Goal: Information Seeking & Learning: Learn about a topic

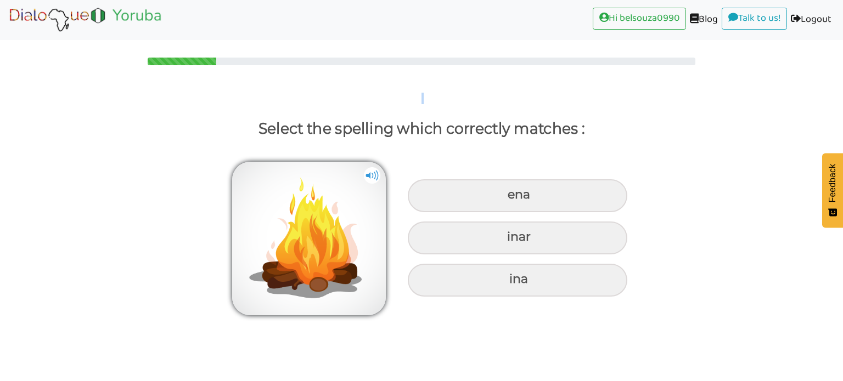
drag, startPoint x: 211, startPoint y: 61, endPoint x: 142, endPoint y: 67, distance: 69.3
click at [142, 67] on div "Select the spelling which correctly matches : ena inar ina" at bounding box center [421, 177] width 843 height 285
click at [149, 63] on div at bounding box center [182, 62] width 69 height 8
click at [629, 16] on link "Hi belsouza0990 (current)" at bounding box center [639, 19] width 93 height 22
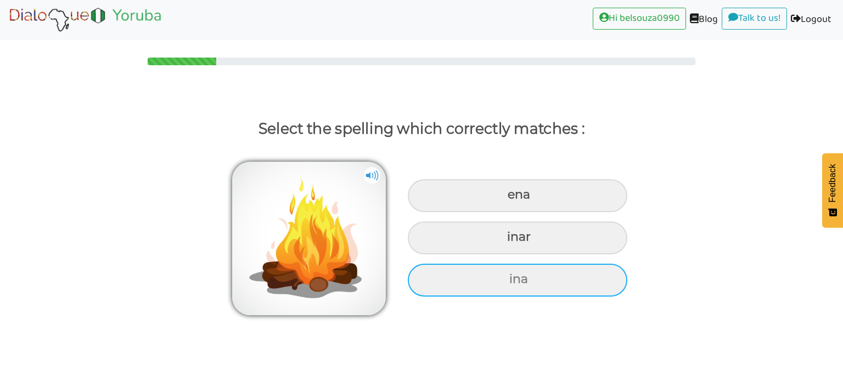
click at [541, 280] on div "ina" at bounding box center [517, 280] width 219 height 33
click at [514, 280] on input "ina" at bounding box center [510, 279] width 7 height 7
radio input "true"
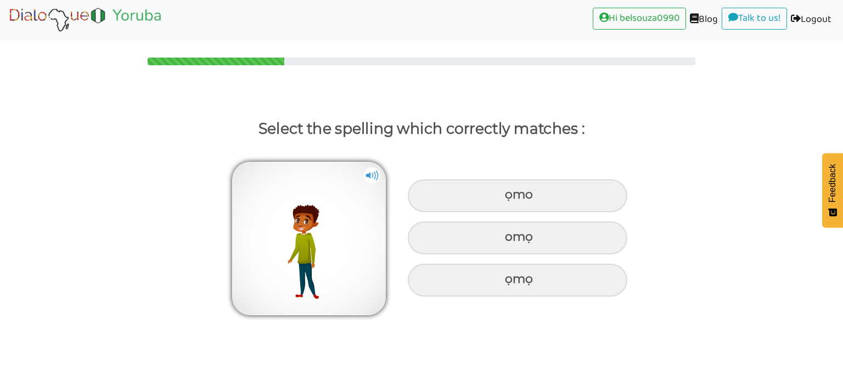
click at [374, 178] on img at bounding box center [372, 175] width 16 height 16
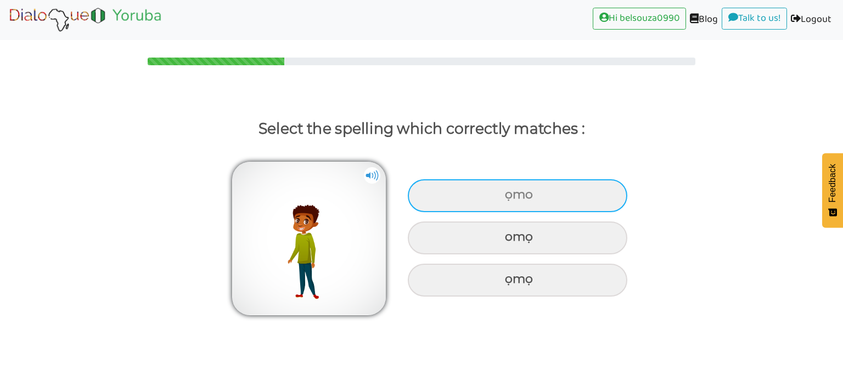
click at [513, 196] on div "ọmo" at bounding box center [517, 195] width 219 height 33
click at [510, 196] on input "ọmo" at bounding box center [506, 194] width 7 height 7
radio input "true"
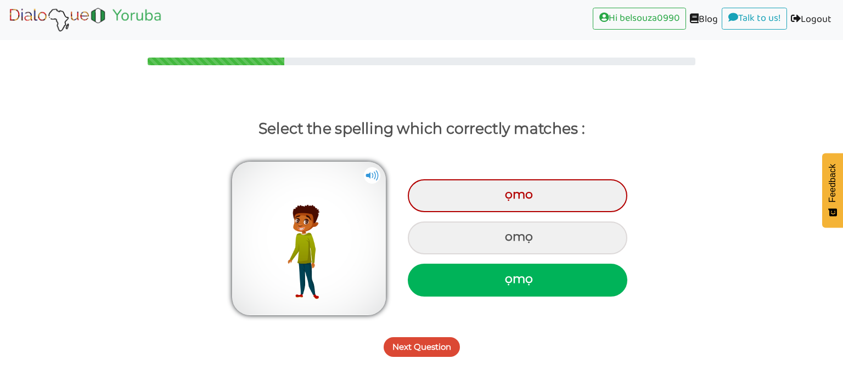
click at [432, 346] on button "Next Question" at bounding box center [422, 347] width 76 height 20
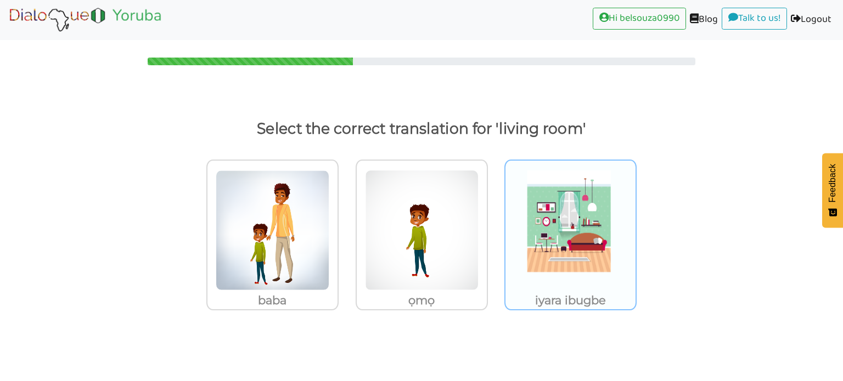
click at [538, 245] on img at bounding box center [571, 230] width 114 height 121
click at [635, 228] on input "iyara ibugbe" at bounding box center [639, 223] width 8 height 8
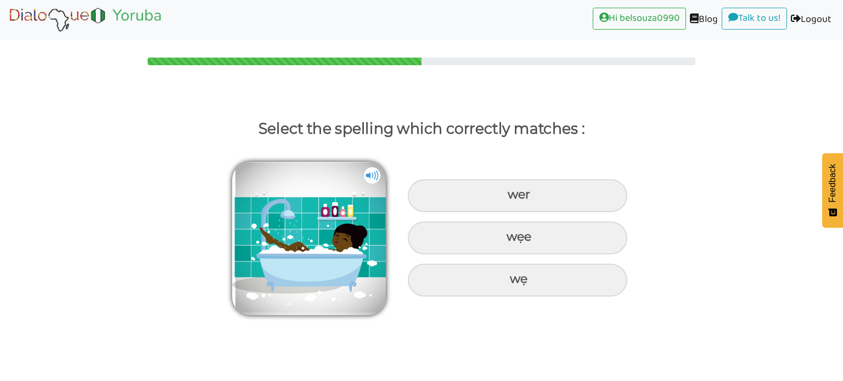
click at [365, 179] on img at bounding box center [372, 175] width 16 height 16
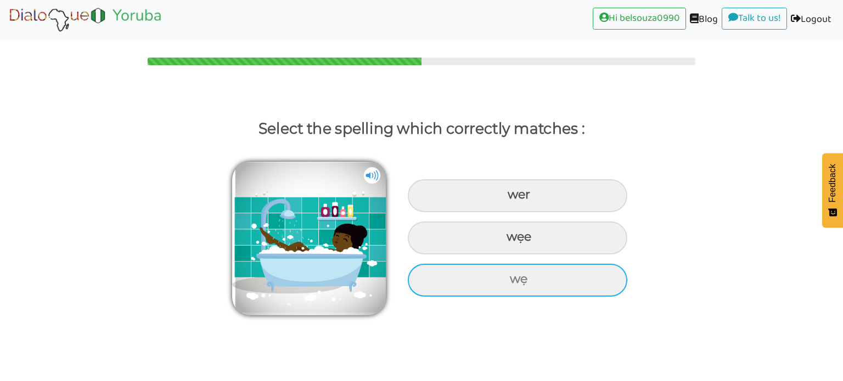
click at [512, 275] on div "wẹ" at bounding box center [517, 280] width 219 height 33
click at [512, 276] on input "wẹ" at bounding box center [510, 279] width 7 height 7
radio input "true"
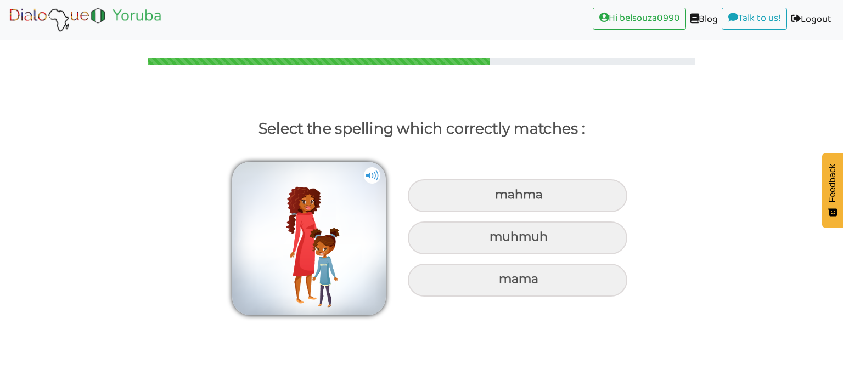
click at [512, 275] on div "mama" at bounding box center [517, 280] width 219 height 33
click at [504, 276] on input "mama" at bounding box center [500, 279] width 7 height 7
radio input "true"
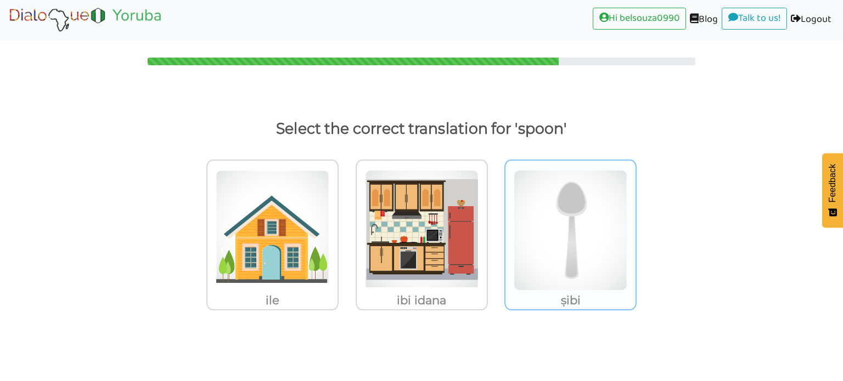
click at [561, 194] on img at bounding box center [571, 230] width 114 height 121
click at [635, 219] on input "ṣibi" at bounding box center [639, 223] width 8 height 8
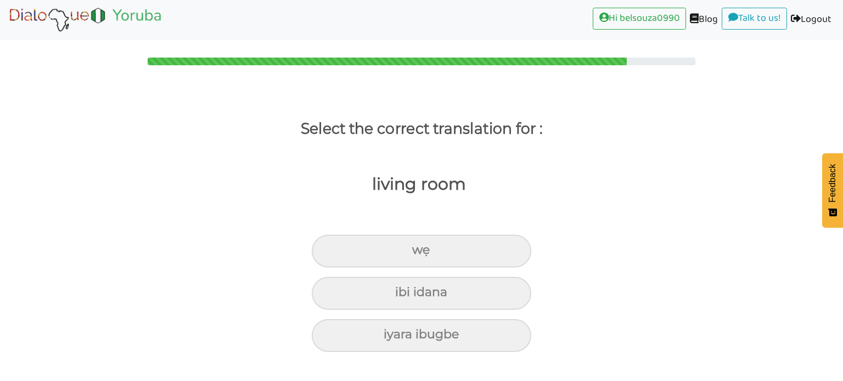
click at [561, 194] on div "living room" at bounding box center [413, 202] width 859 height 87
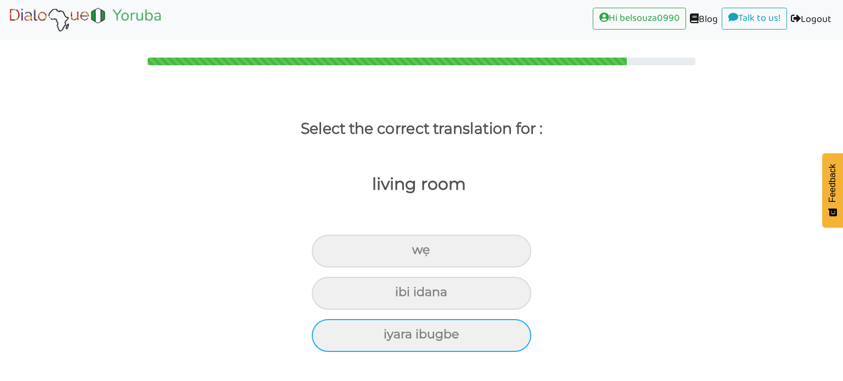
click at [437, 337] on div "iyara ibugbe" at bounding box center [421, 335] width 219 height 33
click at [392, 337] on input "iyara ibugbe" at bounding box center [388, 334] width 7 height 7
radio input "true"
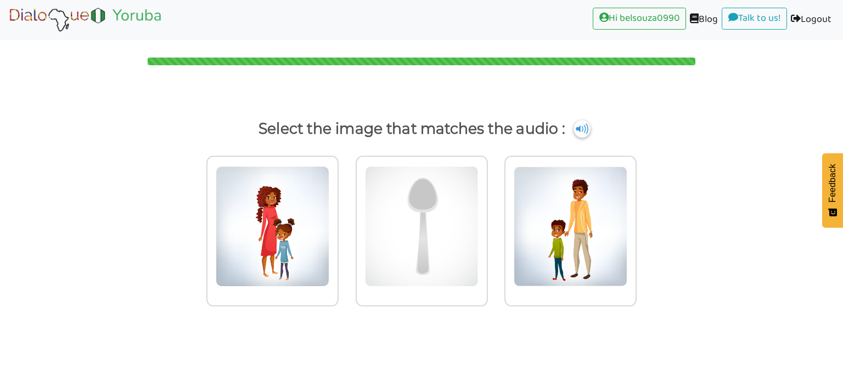
click at [582, 127] on img at bounding box center [581, 129] width 16 height 18
click at [445, 193] on img at bounding box center [422, 226] width 114 height 121
click at [487, 216] on input "radio" at bounding box center [491, 220] width 8 height 8
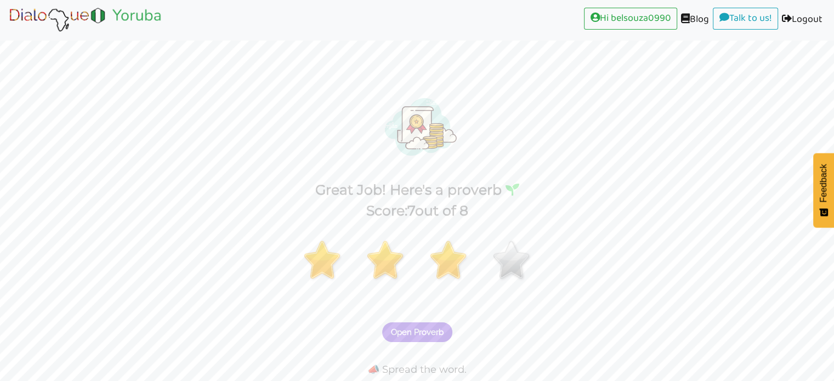
click at [411, 328] on span "Open Proverb" at bounding box center [417, 333] width 53 height 10
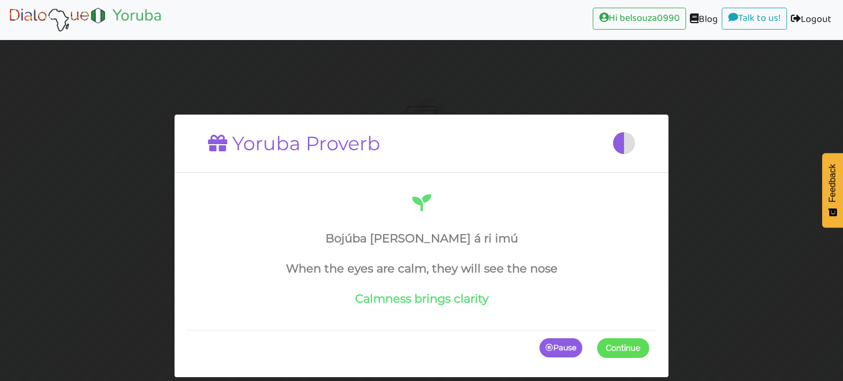
click at [563, 351] on p "Pause" at bounding box center [560, 348] width 43 height 20
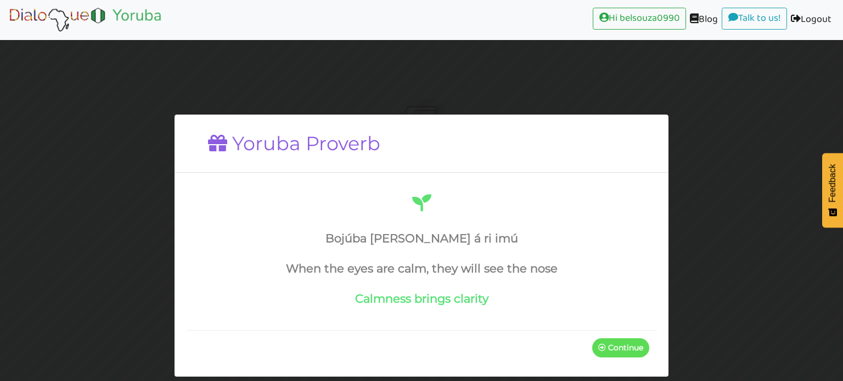
click at [606, 351] on p "Continue" at bounding box center [620, 348] width 57 height 20
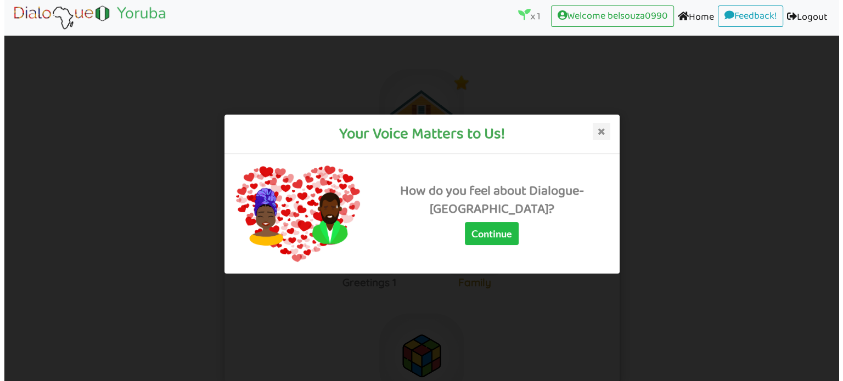
scroll to position [29, 0]
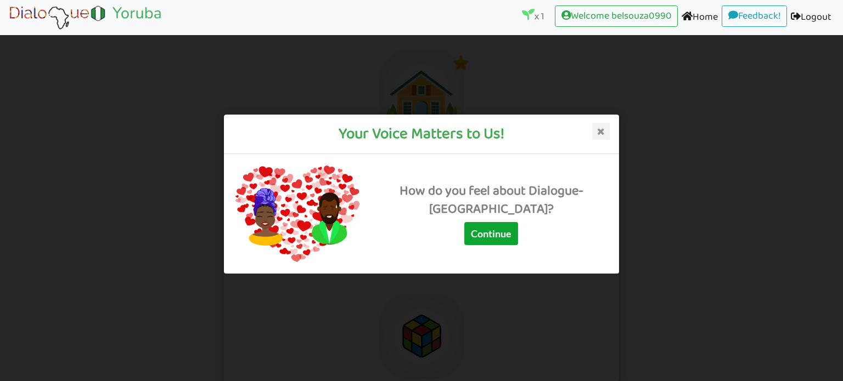
click at [491, 240] on button "Continue" at bounding box center [491, 233] width 54 height 23
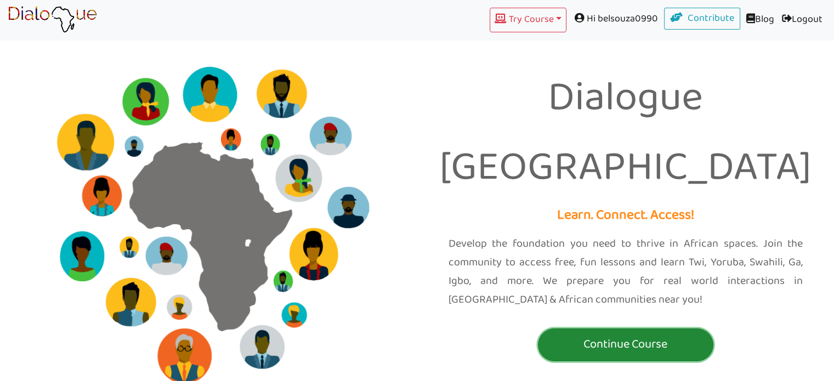
click at [642, 335] on p "Continue Course" at bounding box center [626, 345] width 170 height 20
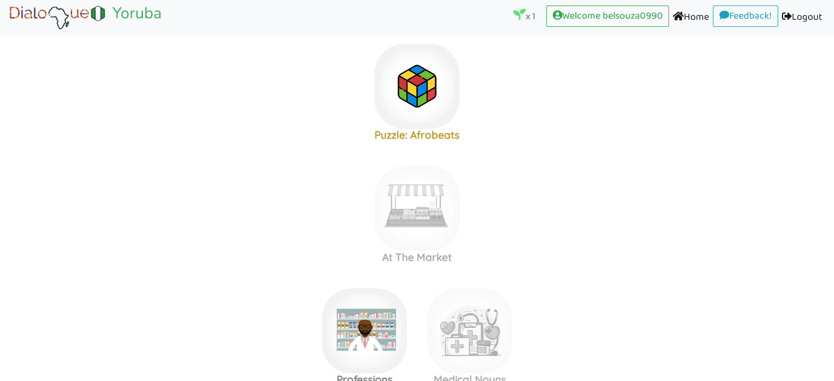
scroll to position [84, 0]
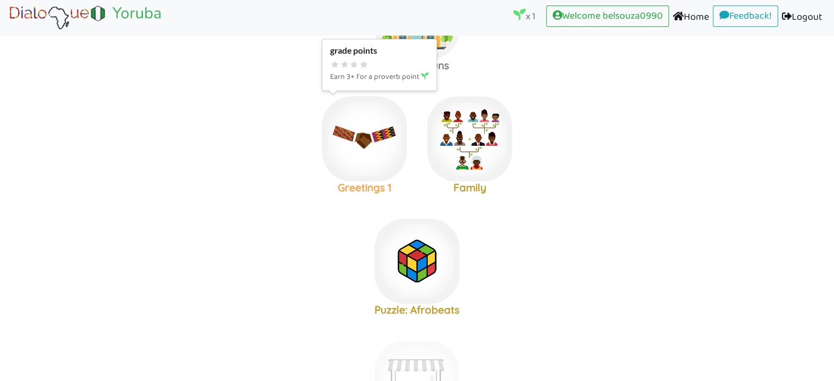
click at [374, 149] on img at bounding box center [364, 139] width 85 height 85
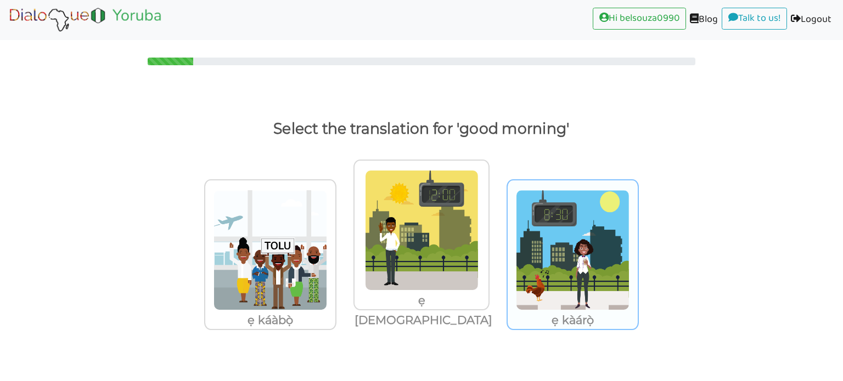
click at [599, 206] on img at bounding box center [573, 250] width 114 height 121
click at [638, 239] on input "ẹ kàárọ̀" at bounding box center [642, 243] width 8 height 8
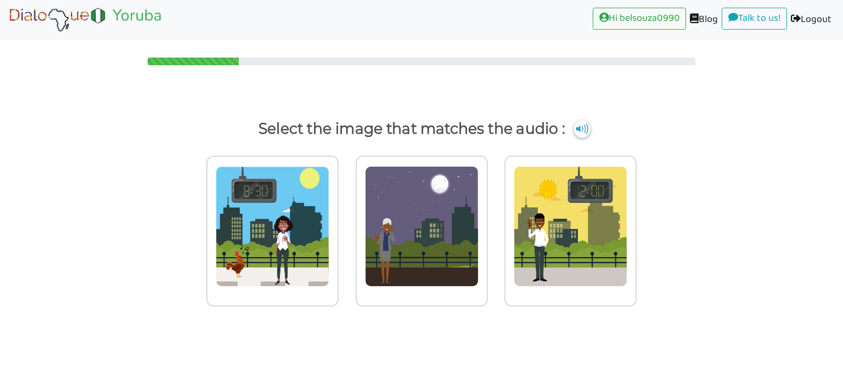
click at [582, 126] on img at bounding box center [581, 129] width 16 height 18
click at [287, 233] on img at bounding box center [273, 226] width 114 height 121
click at [337, 224] on input "radio" at bounding box center [341, 220] width 8 height 8
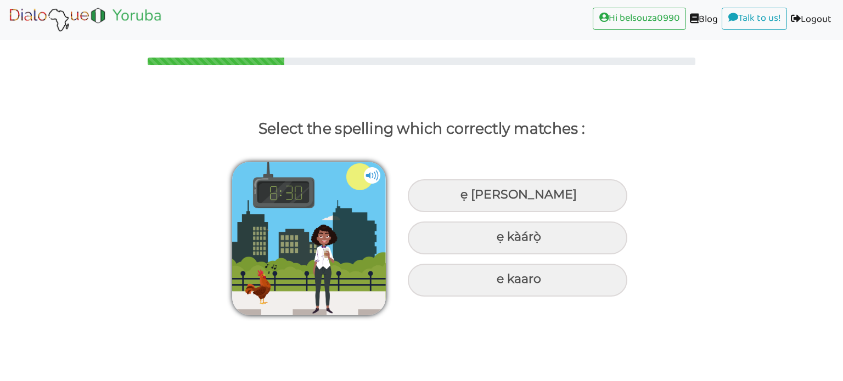
click at [369, 177] on img at bounding box center [372, 175] width 16 height 16
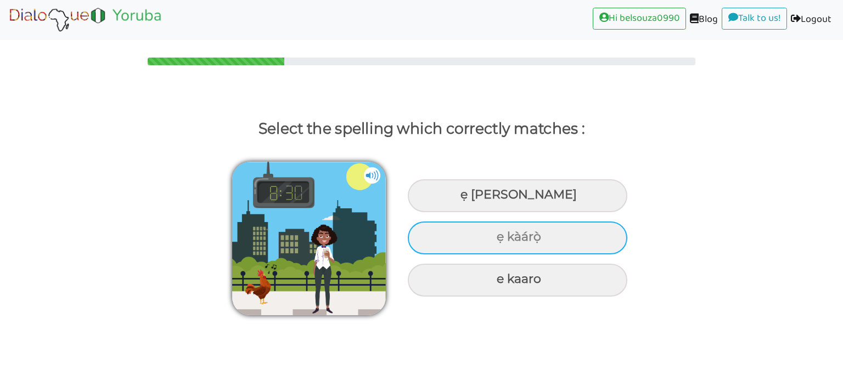
click at [520, 240] on div "ẹ kàárọ̀" at bounding box center [517, 238] width 219 height 33
click at [501, 240] on input "ẹ kàárọ̀" at bounding box center [497, 237] width 7 height 7
radio input "true"
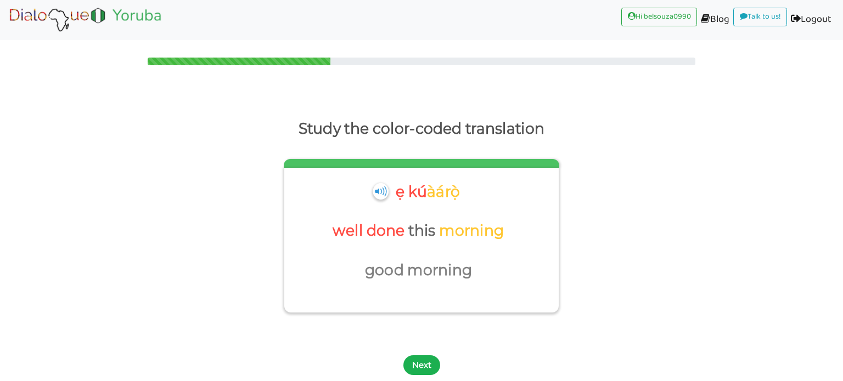
click at [425, 360] on button "Next" at bounding box center [421, 366] width 37 height 20
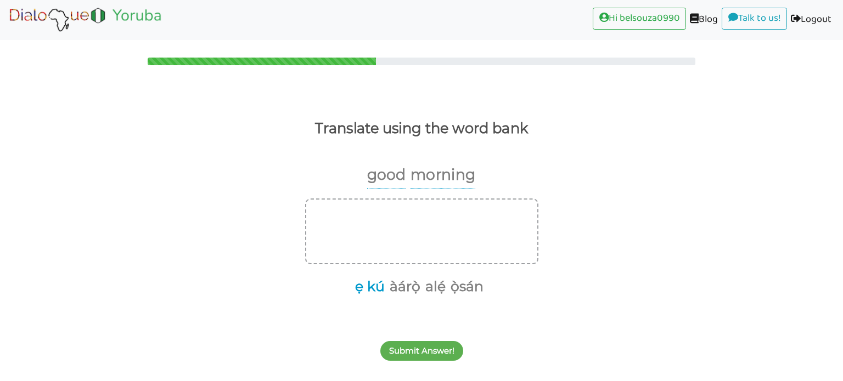
click at [356, 294] on button "ẹ kú" at bounding box center [367, 287] width 33 height 21
click at [375, 290] on button "àárọ̀" at bounding box center [386, 287] width 35 height 21
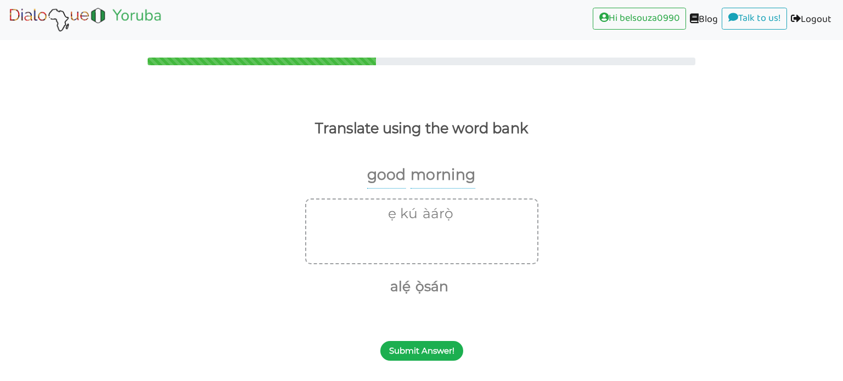
click at [404, 353] on button "Submit Answer!" at bounding box center [421, 351] width 83 height 20
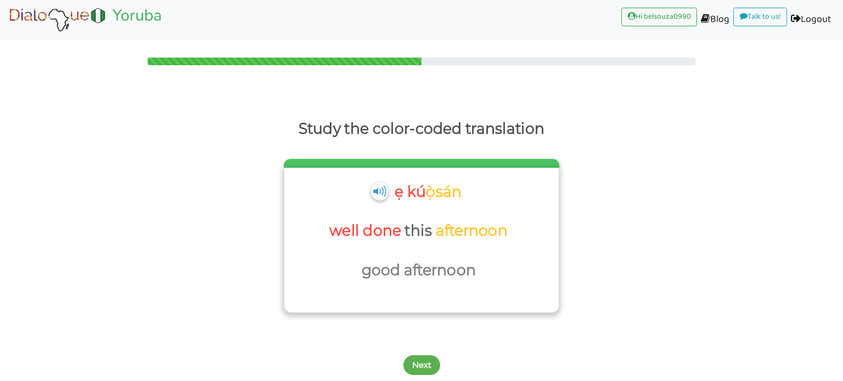
click at [373, 192] on img at bounding box center [379, 191] width 17 height 18
click at [379, 198] on img at bounding box center [379, 191] width 17 height 18
click at [378, 191] on img at bounding box center [379, 191] width 17 height 18
click at [413, 365] on button "Next" at bounding box center [421, 366] width 37 height 20
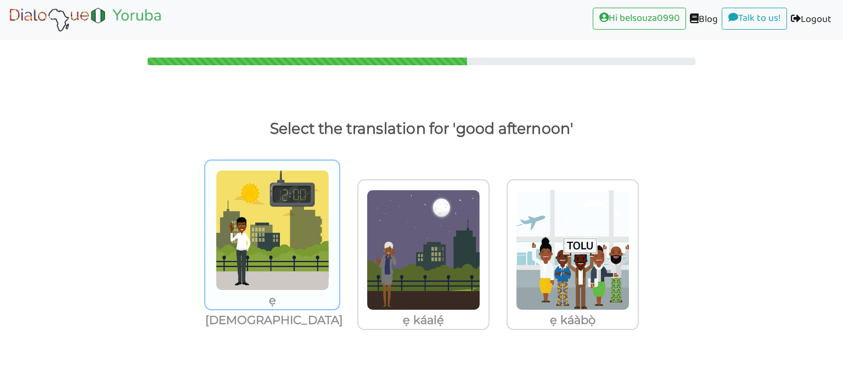
click at [270, 262] on img at bounding box center [273, 230] width 114 height 121
click at [337, 228] on input "ẹ káàsán" at bounding box center [341, 223] width 8 height 8
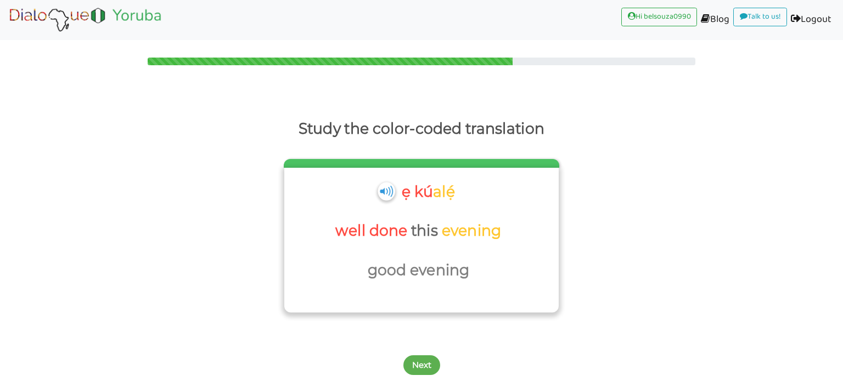
click at [379, 195] on img at bounding box center [385, 191] width 17 height 18
click at [428, 366] on button "Next" at bounding box center [421, 366] width 37 height 20
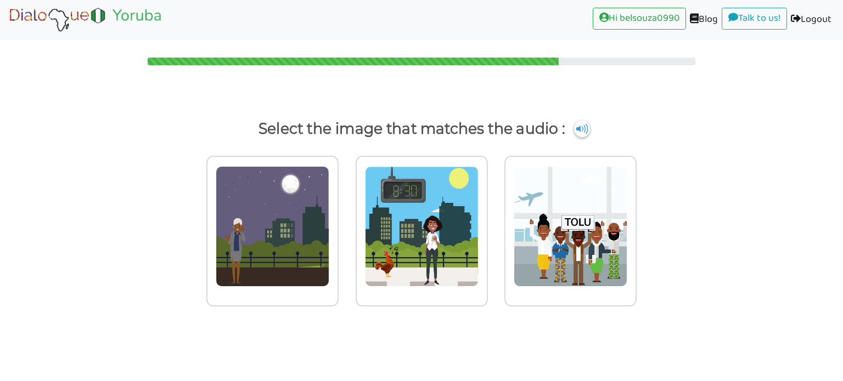
click at [428, 366] on body "Hi belsouza0990 (current) Blog (current) Talk to us! (current) Logout (current)…" at bounding box center [421, 190] width 843 height 381
click at [583, 133] on img at bounding box center [581, 129] width 16 height 18
click at [570, 206] on img at bounding box center [571, 226] width 114 height 121
click at [635, 216] on input "radio" at bounding box center [639, 220] width 8 height 8
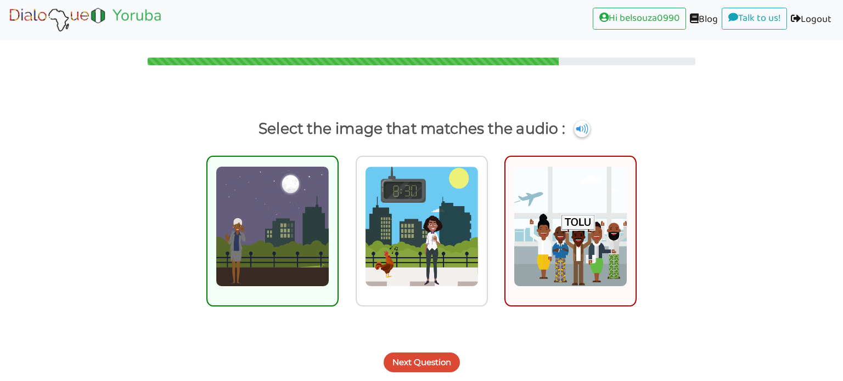
click at [438, 364] on button "Next Question" at bounding box center [422, 363] width 76 height 20
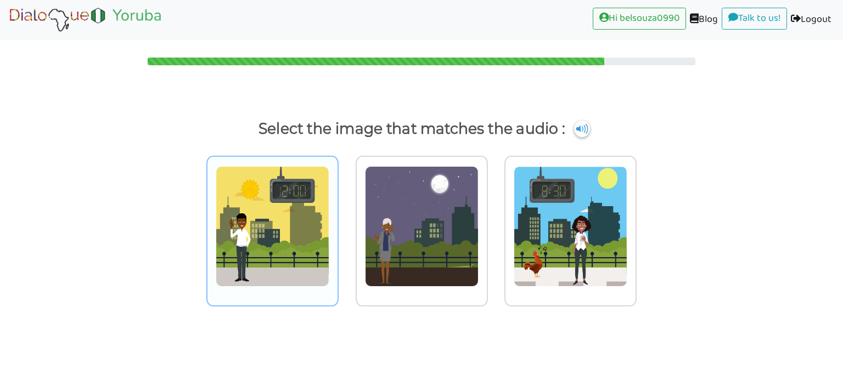
click at [277, 225] on img at bounding box center [273, 226] width 114 height 121
click at [337, 224] on input "radio" at bounding box center [341, 220] width 8 height 8
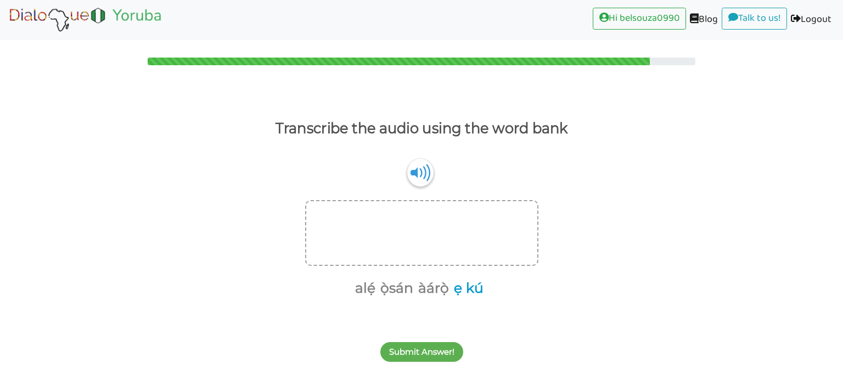
click at [460, 294] on button "ẹ kú" at bounding box center [466, 288] width 33 height 21
click at [450, 294] on button "àárọ̀" at bounding box center [449, 288] width 35 height 21
click at [425, 351] on button "Submit Answer!" at bounding box center [421, 352] width 83 height 20
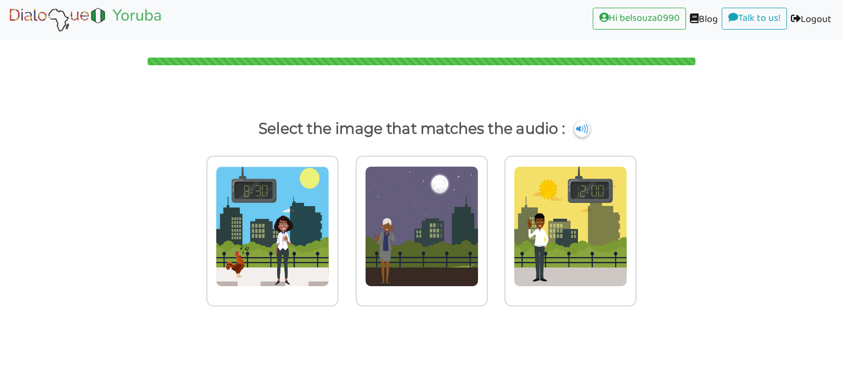
click at [425, 351] on body "Hi belsouza0990 (current) Blog (current) Talk to us! (current) Logout (current)…" at bounding box center [421, 190] width 843 height 381
click at [249, 234] on img at bounding box center [273, 226] width 114 height 121
click at [337, 224] on input "radio" at bounding box center [341, 220] width 8 height 8
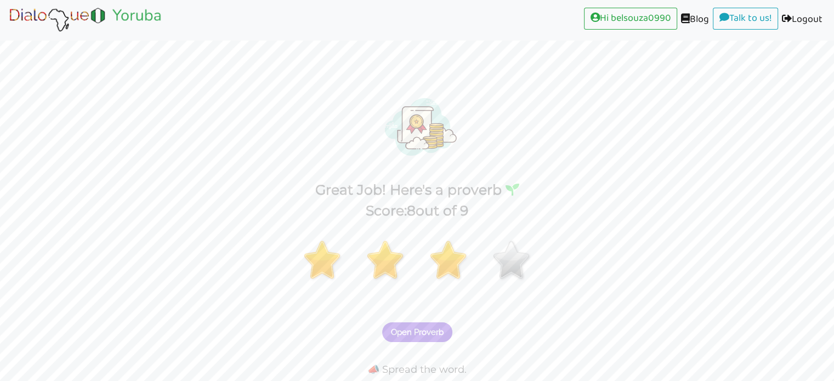
click at [407, 335] on span "Open Proverb" at bounding box center [417, 333] width 53 height 10
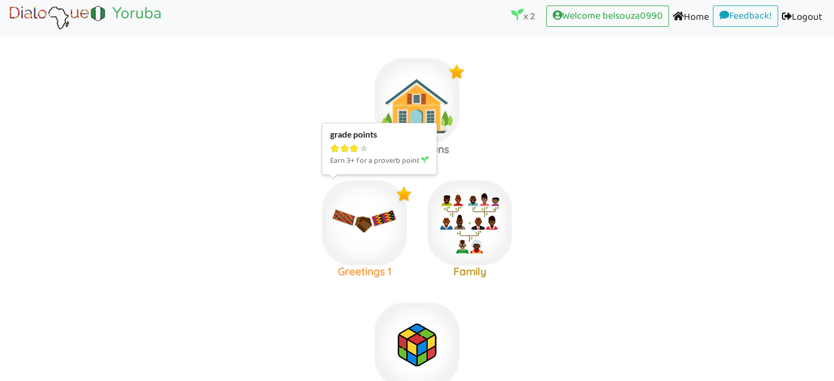
click at [352, 241] on img at bounding box center [364, 223] width 85 height 85
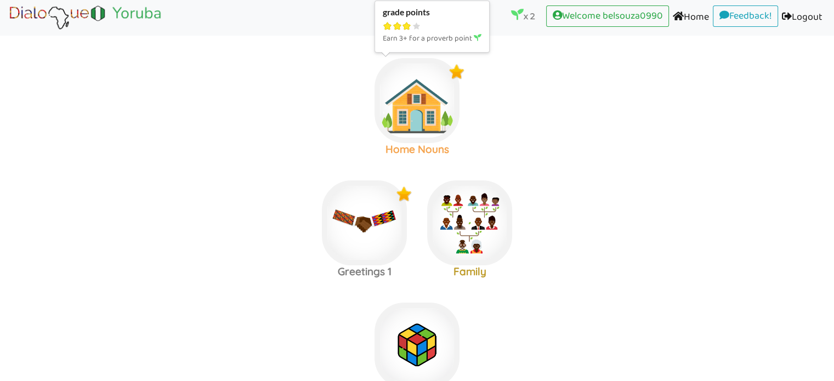
click at [418, 123] on img at bounding box center [417, 100] width 85 height 85
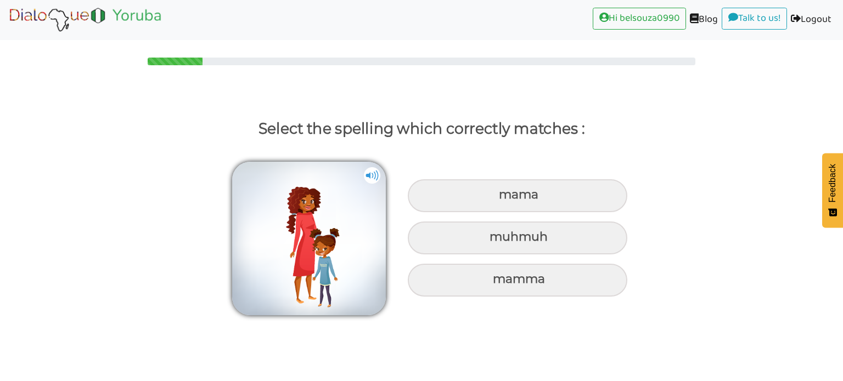
click at [360, 184] on img at bounding box center [309, 239] width 154 height 154
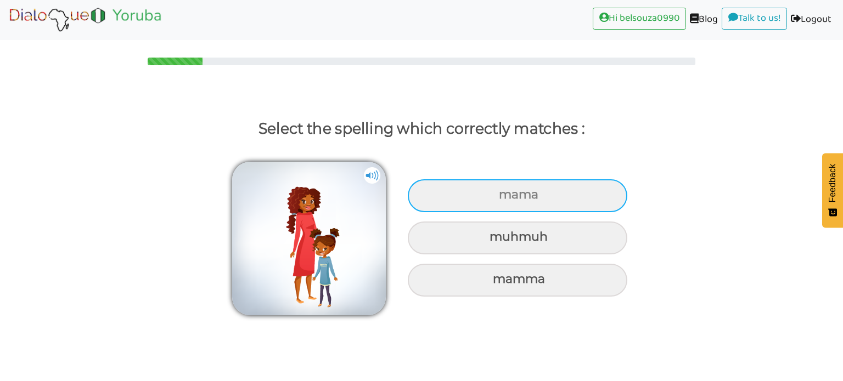
click at [476, 194] on div "mama" at bounding box center [517, 195] width 219 height 33
click at [497, 194] on input "mama" at bounding box center [500, 194] width 7 height 7
radio input "true"
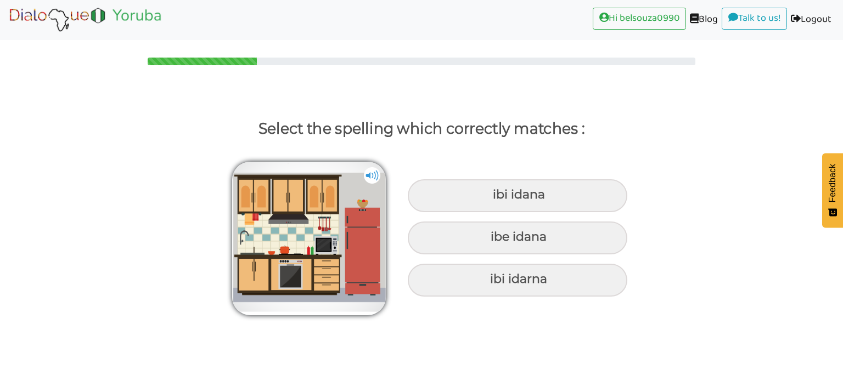
click at [377, 173] on img at bounding box center [372, 175] width 16 height 16
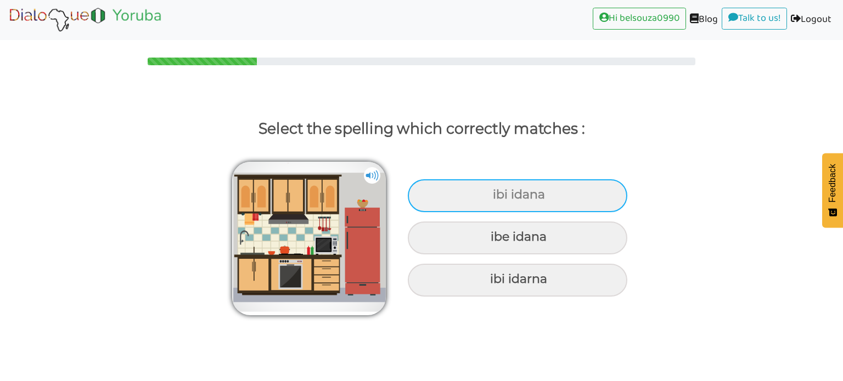
click at [486, 193] on div "ibi idana" at bounding box center [517, 195] width 219 height 33
click at [490, 193] on input "ibi idana" at bounding box center [493, 194] width 7 height 7
radio input "true"
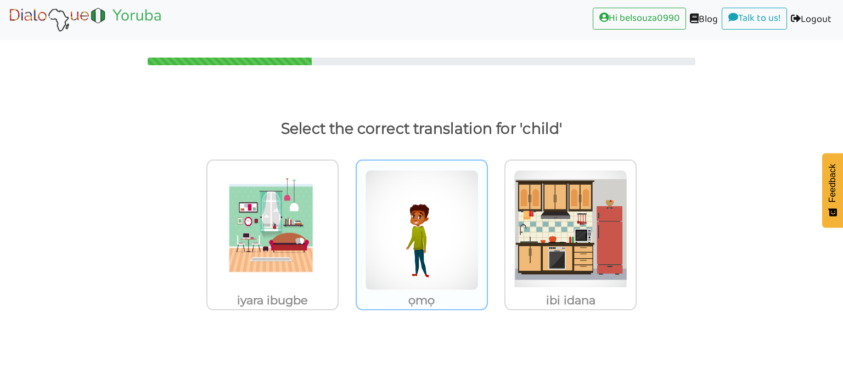
click at [413, 228] on img at bounding box center [422, 230] width 114 height 121
click at [487, 228] on input "ọmọ" at bounding box center [491, 223] width 8 height 8
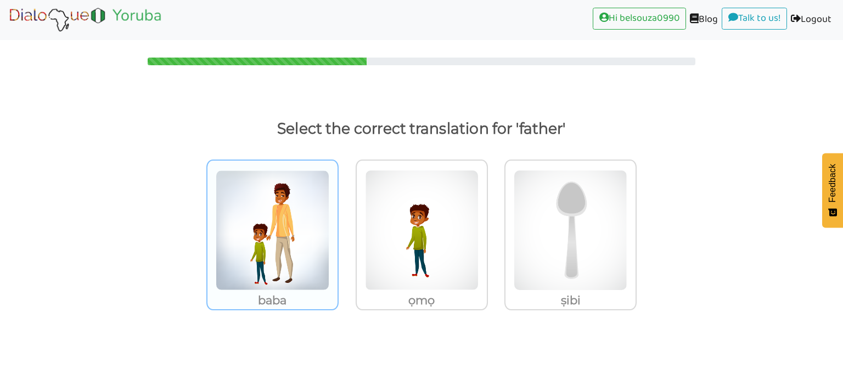
click at [293, 223] on img at bounding box center [273, 230] width 114 height 121
click at [337, 223] on input "baba" at bounding box center [341, 223] width 8 height 8
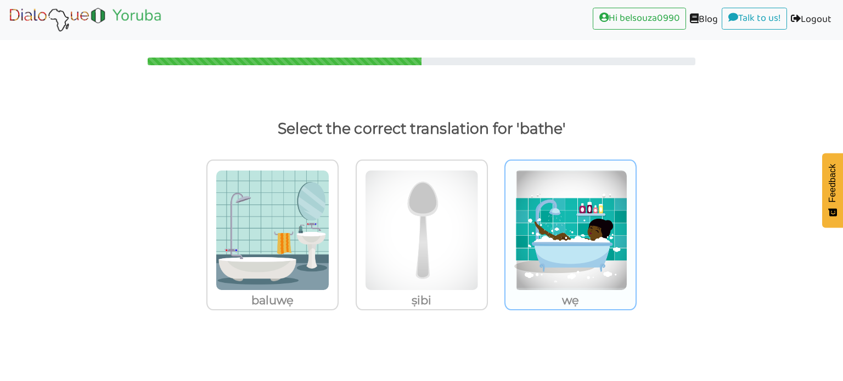
click at [574, 262] on img at bounding box center [571, 230] width 114 height 121
click at [635, 228] on input "wẹ" at bounding box center [639, 223] width 8 height 8
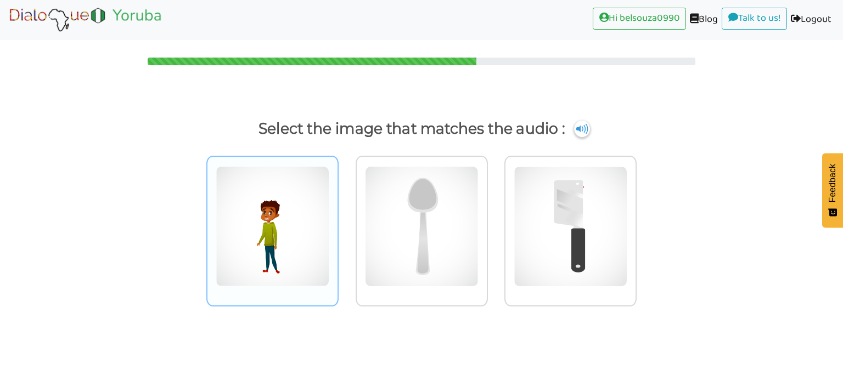
click at [274, 200] on img at bounding box center [273, 226] width 114 height 121
click at [337, 216] on input "radio" at bounding box center [341, 220] width 8 height 8
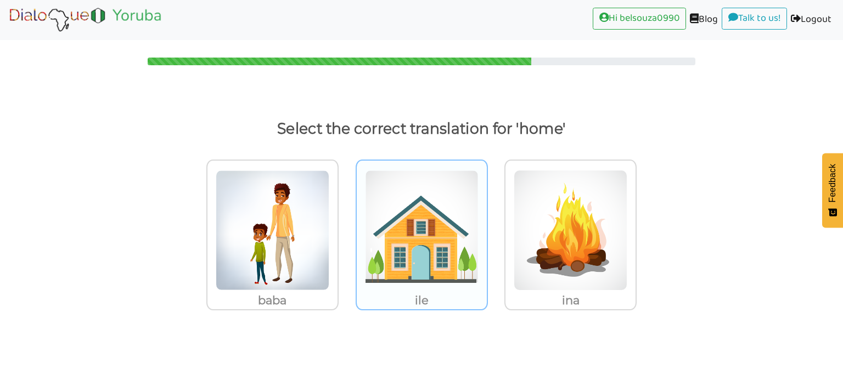
click at [407, 199] on img at bounding box center [422, 230] width 114 height 121
click at [487, 219] on input "ile" at bounding box center [491, 223] width 8 height 8
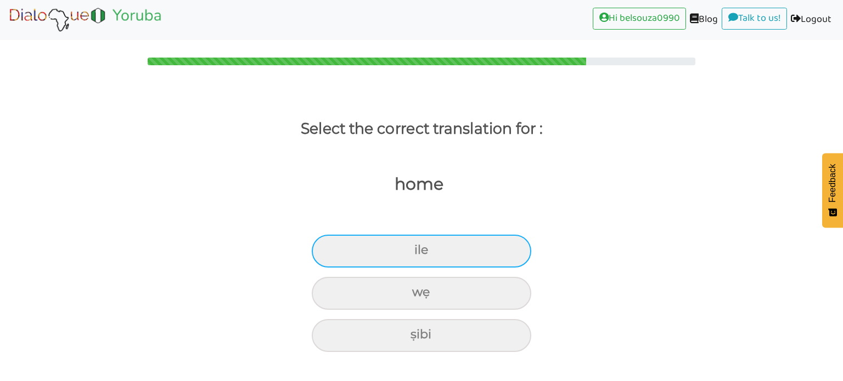
click at [429, 242] on div "ile" at bounding box center [421, 251] width 219 height 33
click at [422, 247] on input "ile" at bounding box center [418, 250] width 7 height 7
radio input "true"
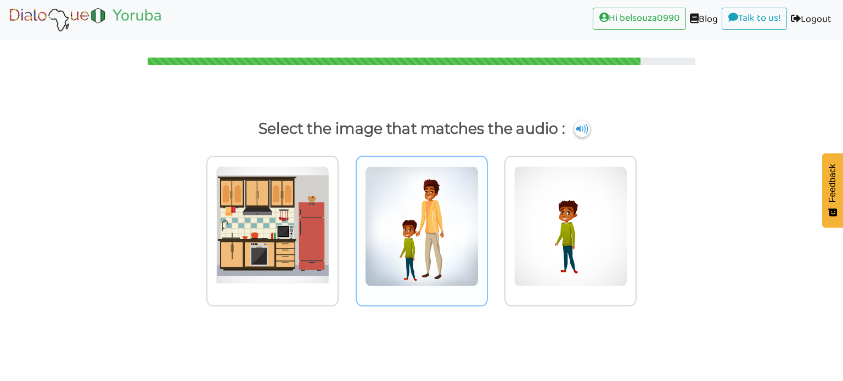
click at [446, 197] on img at bounding box center [422, 226] width 114 height 121
click at [487, 216] on input "radio" at bounding box center [491, 220] width 8 height 8
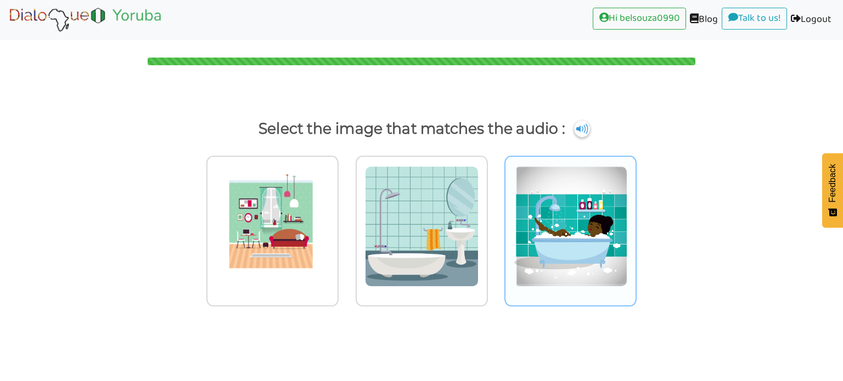
click at [540, 190] on img at bounding box center [571, 226] width 114 height 121
click at [635, 216] on input "radio" at bounding box center [639, 220] width 8 height 8
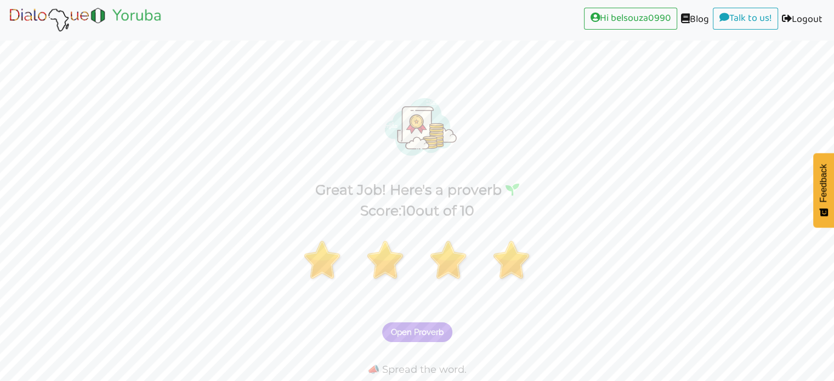
click at [421, 329] on span "Open Proverb" at bounding box center [417, 333] width 53 height 10
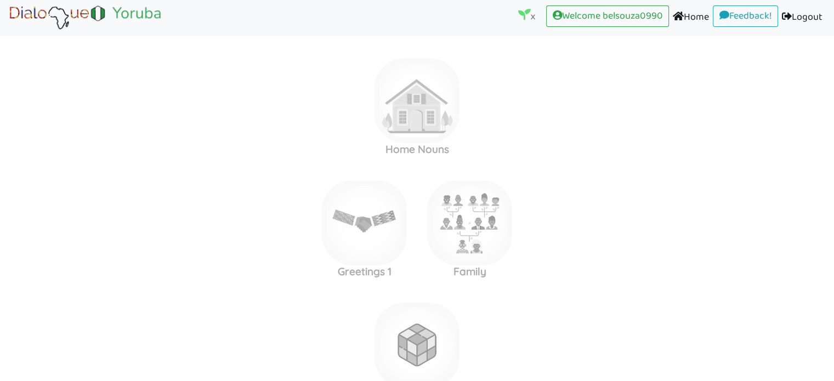
scroll to position [9, 0]
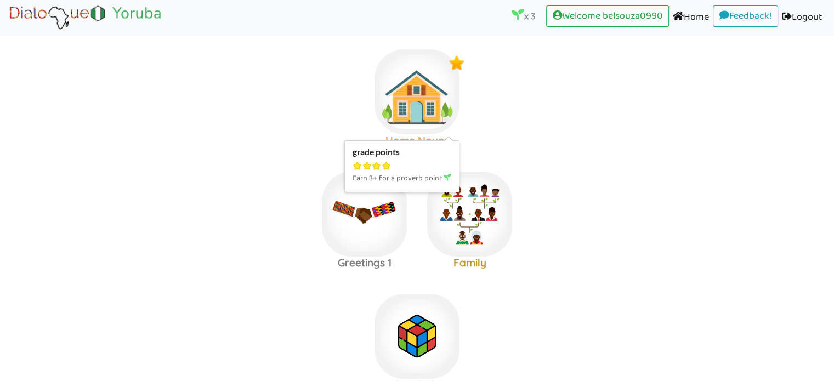
click at [424, 79] on img at bounding box center [417, 91] width 85 height 85
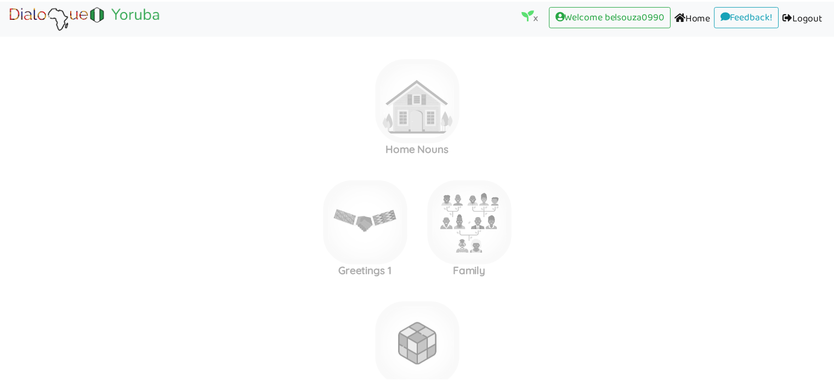
scroll to position [9, 0]
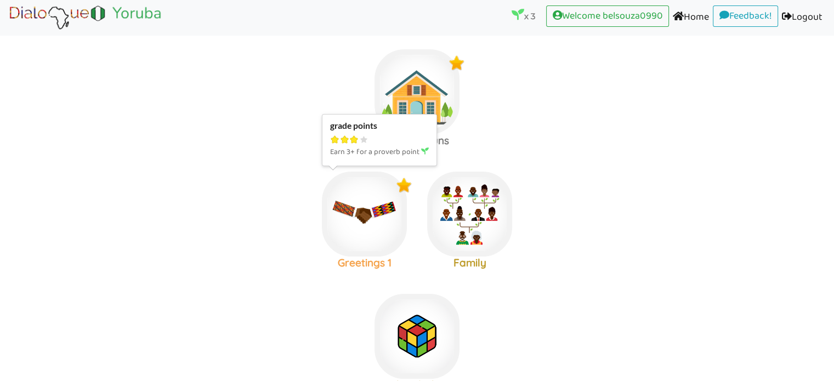
click at [355, 199] on img at bounding box center [364, 214] width 85 height 85
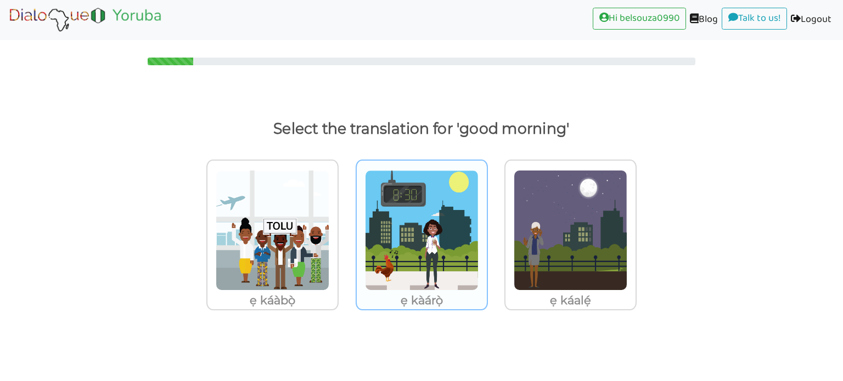
click at [400, 218] on img at bounding box center [422, 230] width 114 height 121
click at [487, 219] on input "ẹ kàárọ̀" at bounding box center [491, 223] width 8 height 8
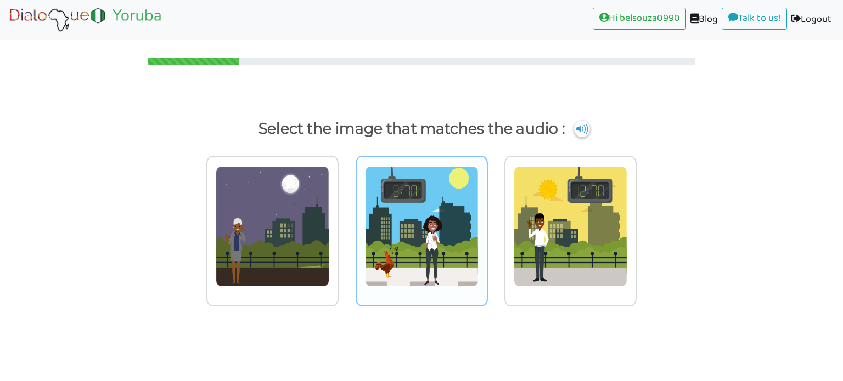
click at [441, 223] on img at bounding box center [422, 226] width 114 height 121
click at [487, 223] on input "radio" at bounding box center [491, 220] width 8 height 8
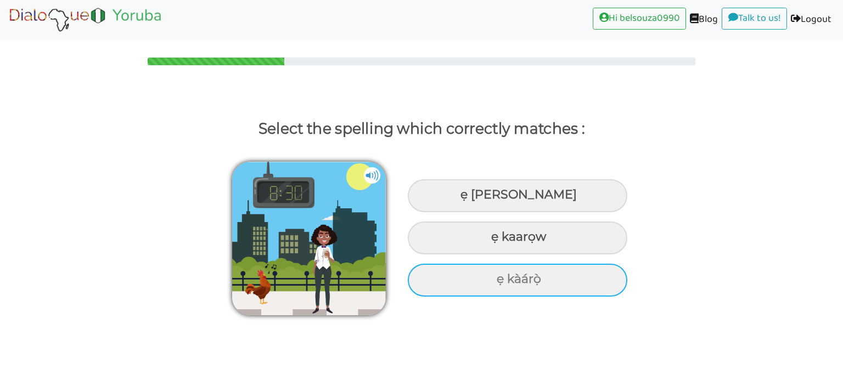
click at [486, 280] on div "ẹ kàárọ̀" at bounding box center [517, 280] width 219 height 33
click at [494, 280] on input "ẹ kàárọ̀" at bounding box center [497, 279] width 7 height 7
radio input "true"
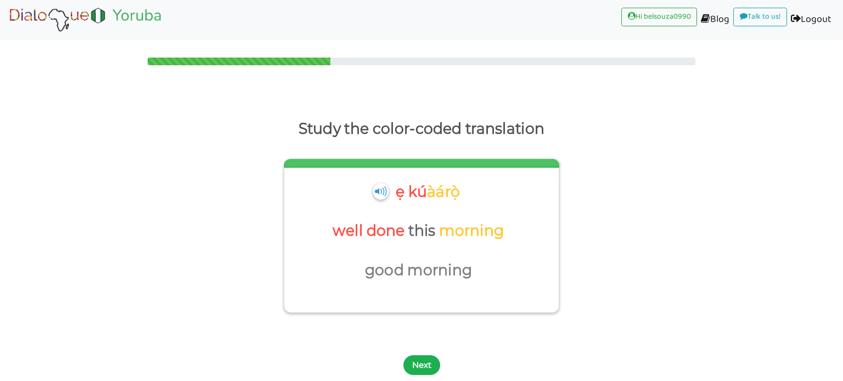
click at [425, 368] on button "Next" at bounding box center [421, 366] width 37 height 20
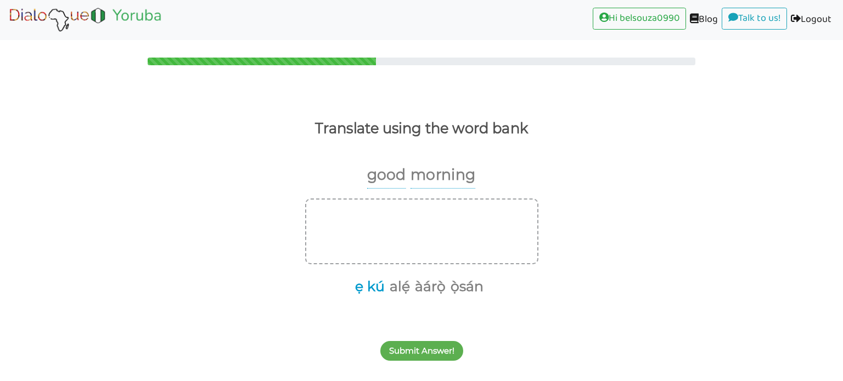
click at [369, 286] on button "ẹ kú" at bounding box center [367, 287] width 33 height 21
click at [414, 286] on button "àárọ̀" at bounding box center [411, 287] width 35 height 21
click at [424, 351] on button "Submit Answer!" at bounding box center [421, 351] width 83 height 20
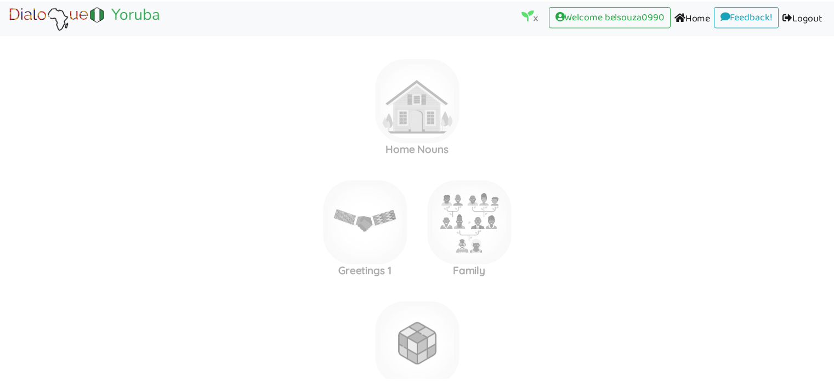
scroll to position [9, 0]
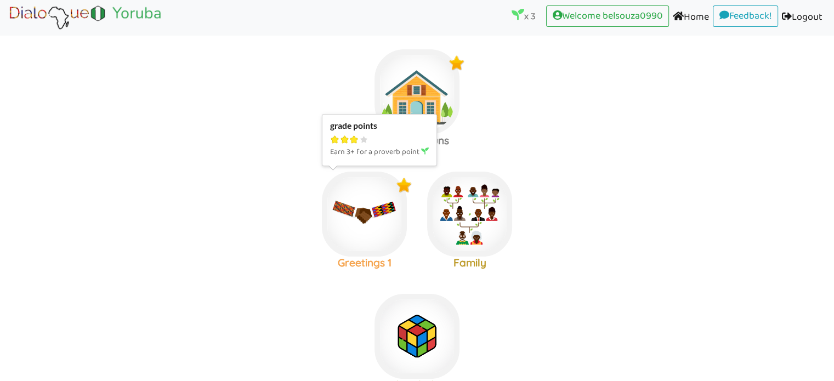
click at [376, 210] on img at bounding box center [364, 214] width 85 height 85
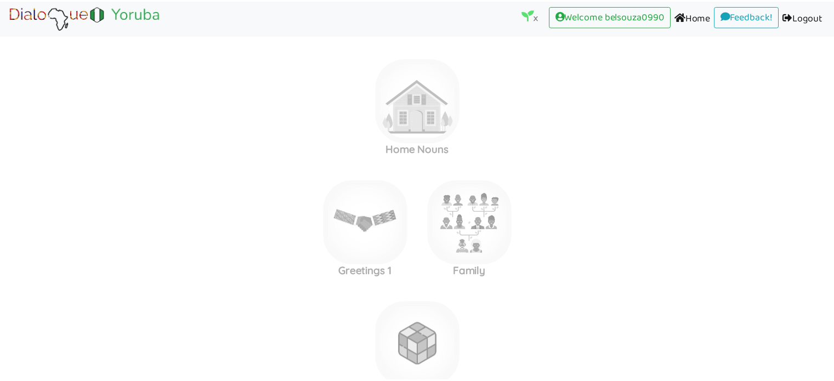
scroll to position [9, 0]
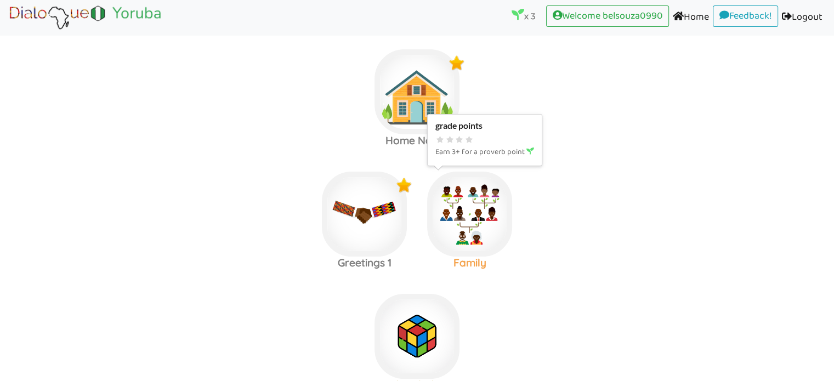
click at [482, 217] on img at bounding box center [469, 214] width 85 height 85
